Goal: Task Accomplishment & Management: Manage account settings

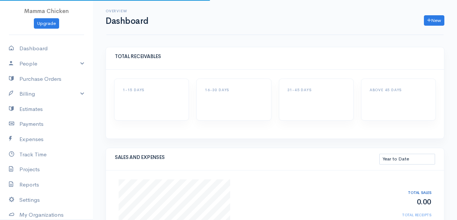
select select "thistoyear"
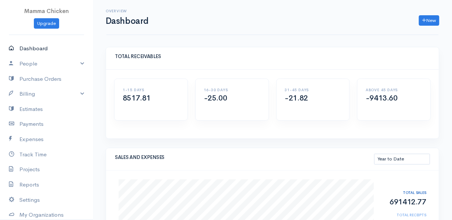
click at [38, 48] on link "Dashboard" at bounding box center [46, 48] width 93 height 15
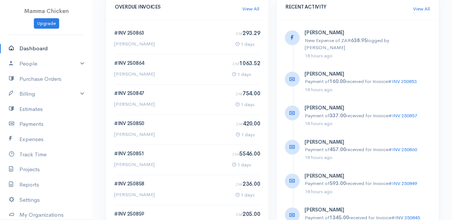
scroll to position [501, 0]
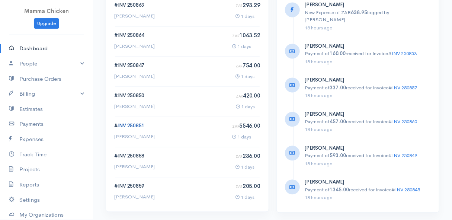
click at [134, 125] on link "INV 250851" at bounding box center [131, 125] width 26 height 6
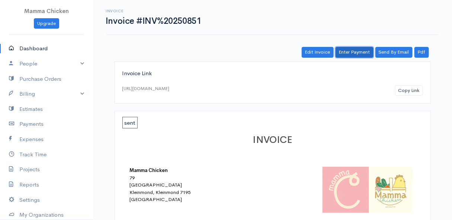
click at [355, 50] on link "Enter Payment" at bounding box center [354, 52] width 38 height 11
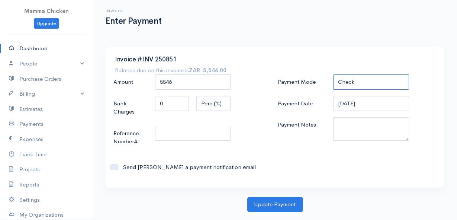
click at [369, 83] on select "Check Bank Transfer Credit Cash Debit ACH VISA MASTERCARD AMEX DISCOVER DINERS …" at bounding box center [370, 81] width 75 height 15
select select "Bank Transfer"
click at [333, 74] on select "Check Bank Transfer Credit Cash Debit ACH VISA MASTERCARD AMEX DISCOVER DINERS …" at bounding box center [370, 81] width 75 height 15
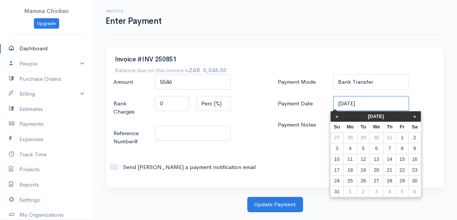
click at [375, 100] on input "[DATE]" at bounding box center [370, 103] width 75 height 15
click at [390, 178] on td "28" at bounding box center [389, 180] width 13 height 11
type input "[DATE]"
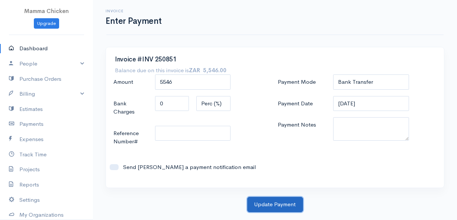
click at [282, 203] on button "Update Payment" at bounding box center [275, 204] width 56 height 15
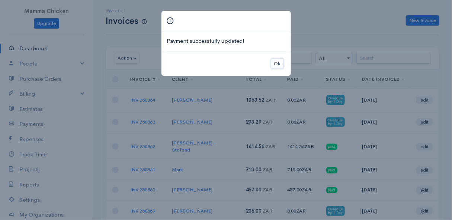
click at [274, 61] on button "Ok" at bounding box center [277, 63] width 13 height 11
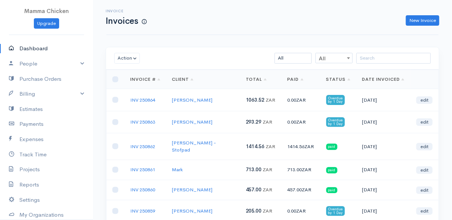
click at [35, 45] on link "Dashboard" at bounding box center [46, 48] width 93 height 15
select select "thistoyear"
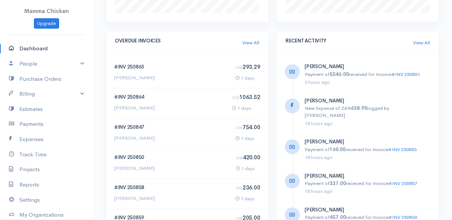
scroll to position [473, 0]
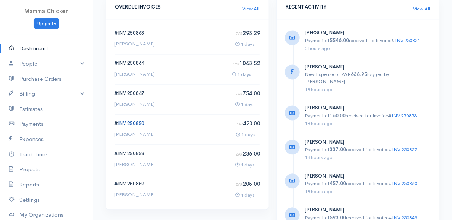
click at [123, 122] on link "INV 250850" at bounding box center [131, 123] width 26 height 6
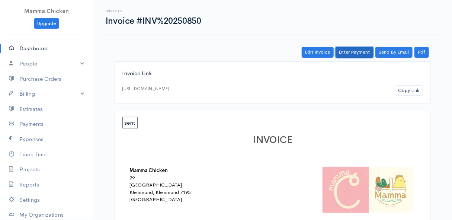
click at [355, 49] on link "Enter Payment" at bounding box center [354, 52] width 38 height 11
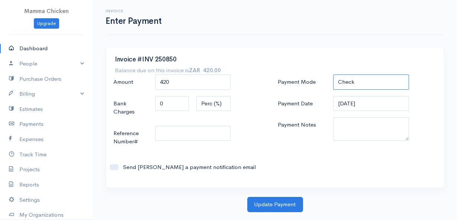
click at [364, 81] on select "Check Bank Transfer Credit Cash Debit ACH VISA MASTERCARD AMEX DISCOVER DINERS …" at bounding box center [370, 81] width 75 height 15
select select "Bank Transfer"
click at [333, 74] on select "Check Bank Transfer Credit Cash Debit ACH VISA MASTERCARD AMEX DISCOVER DINERS …" at bounding box center [370, 81] width 75 height 15
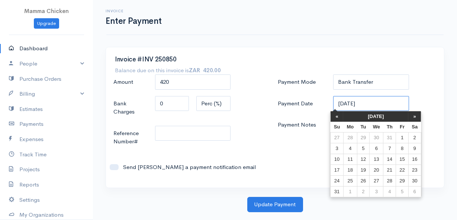
click at [371, 101] on input "[DATE]" at bounding box center [370, 103] width 75 height 15
click at [392, 180] on td "28" at bounding box center [389, 180] width 13 height 11
type input "[DATE]"
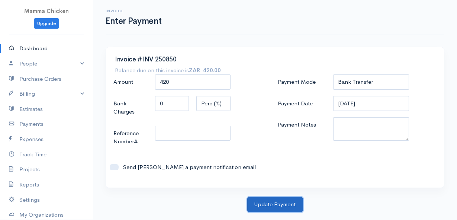
click at [271, 207] on button "Update Payment" at bounding box center [275, 204] width 56 height 15
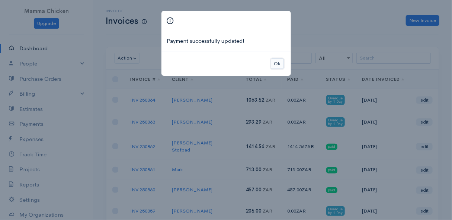
click at [280, 64] on button "Ok" at bounding box center [277, 63] width 13 height 11
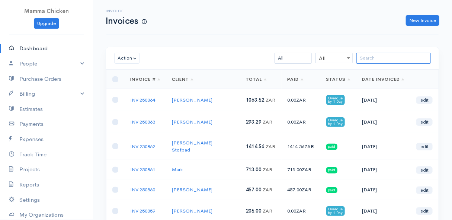
click at [371, 59] on input "search" at bounding box center [393, 58] width 74 height 11
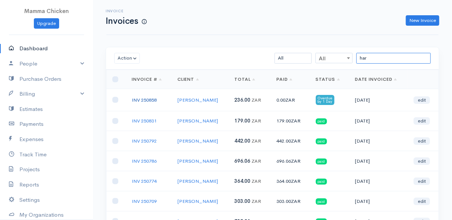
type input "har"
click at [146, 97] on link "INV 250858" at bounding box center [144, 100] width 25 height 6
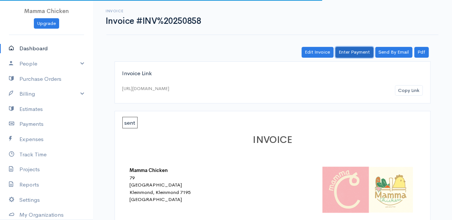
click at [345, 53] on link "Enter Payment" at bounding box center [354, 52] width 38 height 11
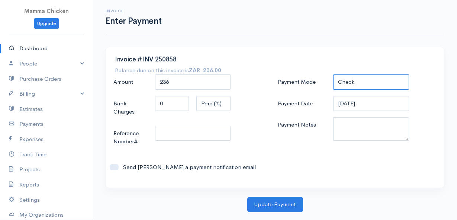
click at [355, 79] on select "Check Bank Transfer Credit Cash Debit ACH VISA MASTERCARD AMEX DISCOVER DINERS …" at bounding box center [370, 81] width 75 height 15
select select "Bank Transfer"
click at [333, 74] on select "Check Bank Transfer Credit Cash Debit ACH VISA MASTERCARD AMEX DISCOVER DINERS …" at bounding box center [370, 81] width 75 height 15
click at [375, 104] on input "[DATE]" at bounding box center [370, 103] width 75 height 15
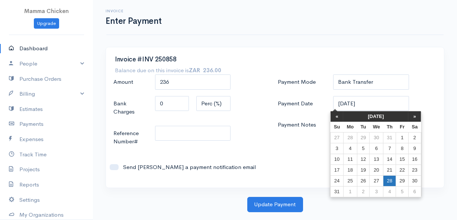
click at [394, 178] on td "28" at bounding box center [389, 180] width 13 height 11
type input "[DATE]"
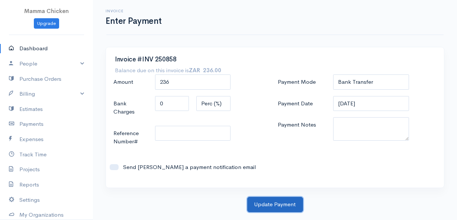
click at [276, 204] on button "Update Payment" at bounding box center [275, 204] width 56 height 15
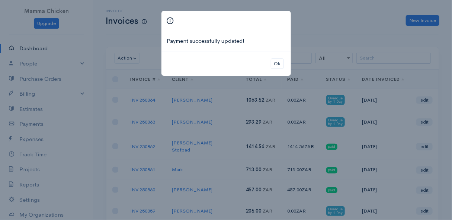
click at [284, 63] on div "Ok" at bounding box center [225, 63] width 129 height 25
click at [280, 63] on button "Ok" at bounding box center [277, 63] width 13 height 11
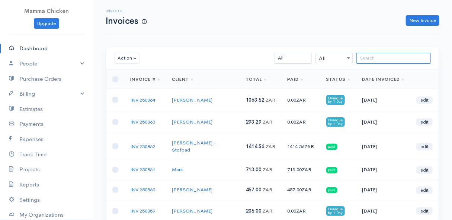
click at [396, 61] on input "search" at bounding box center [393, 58] width 74 height 11
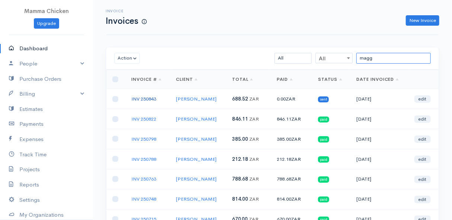
type input "magg"
click at [145, 96] on link "INV 250843" at bounding box center [143, 99] width 25 height 6
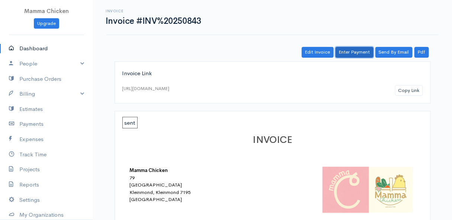
click at [351, 51] on link "Enter Payment" at bounding box center [354, 52] width 38 height 11
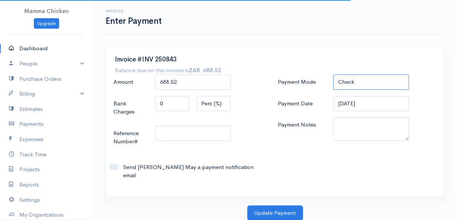
click at [362, 80] on select "Check Bank Transfer Credit Cash Debit ACH VISA MASTERCARD AMEX DISCOVER DINERS …" at bounding box center [370, 81] width 75 height 15
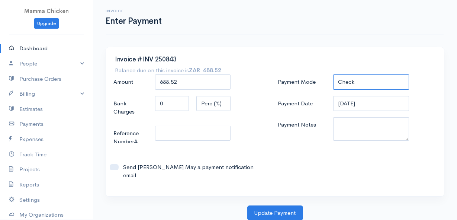
select select "Bank Transfer"
click at [333, 74] on select "Check Bank Transfer Credit Cash Debit ACH VISA MASTERCARD AMEX DISCOVER DINERS …" at bounding box center [370, 81] width 75 height 15
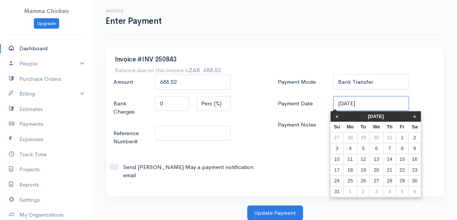
click at [375, 102] on input "[DATE]" at bounding box center [370, 103] width 75 height 15
click at [390, 178] on td "28" at bounding box center [389, 180] width 13 height 11
type input "[DATE]"
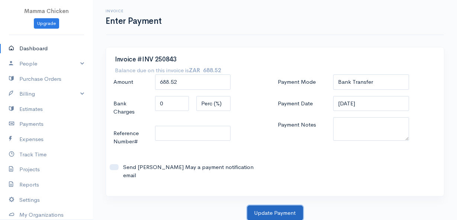
click at [282, 205] on button "Update Payment" at bounding box center [275, 212] width 56 height 15
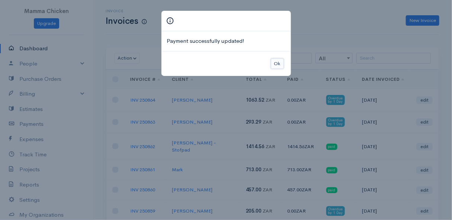
click at [278, 62] on button "Ok" at bounding box center [277, 63] width 13 height 11
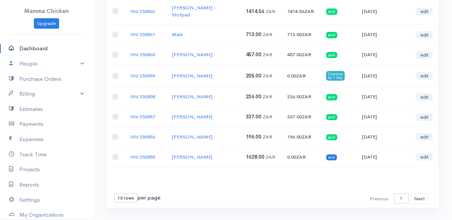
scroll to position [142, 0]
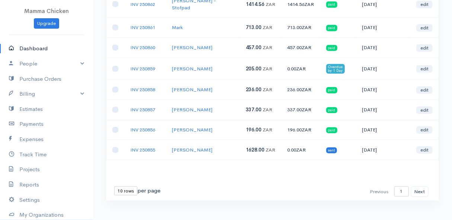
click at [127, 186] on select "10 rows 25 rows 50 rows" at bounding box center [125, 190] width 23 height 9
select select "50"
click at [114, 186] on select "10 rows 25 rows 50 rows" at bounding box center [125, 190] width 23 height 9
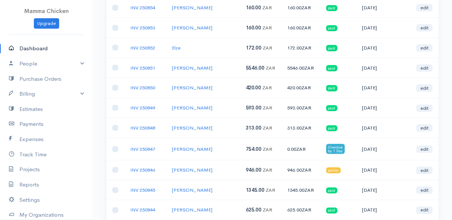
scroll to position [338, 0]
